Goal: Information Seeking & Learning: Learn about a topic

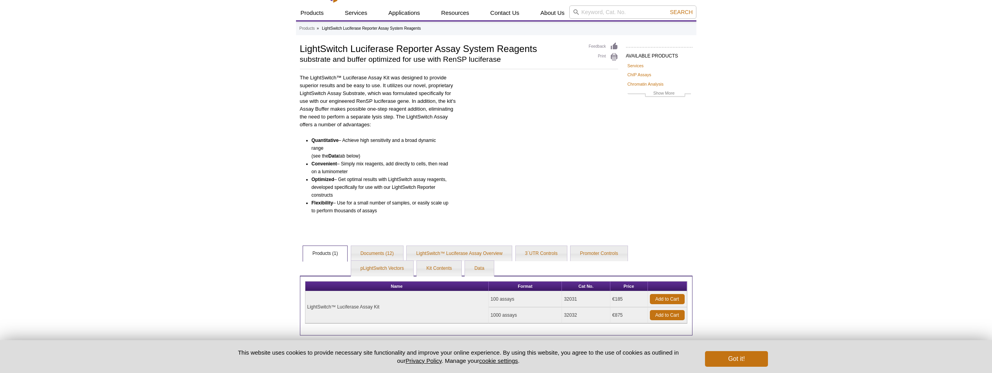
scroll to position [39, 0]
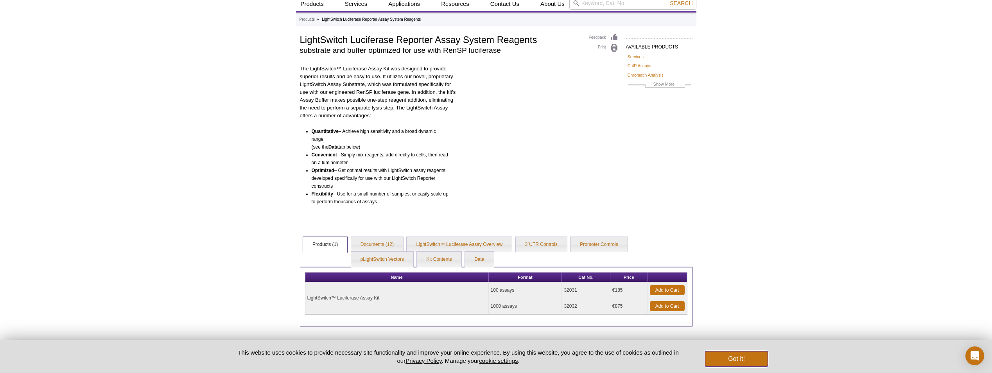
click at [730, 363] on button "Got it!" at bounding box center [736, 359] width 63 height 16
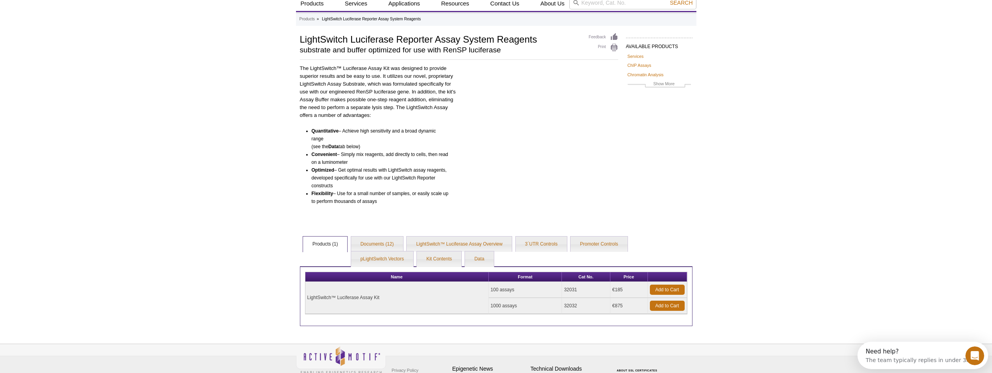
scroll to position [0, 0]
